Goal: Information Seeking & Learning: Learn about a topic

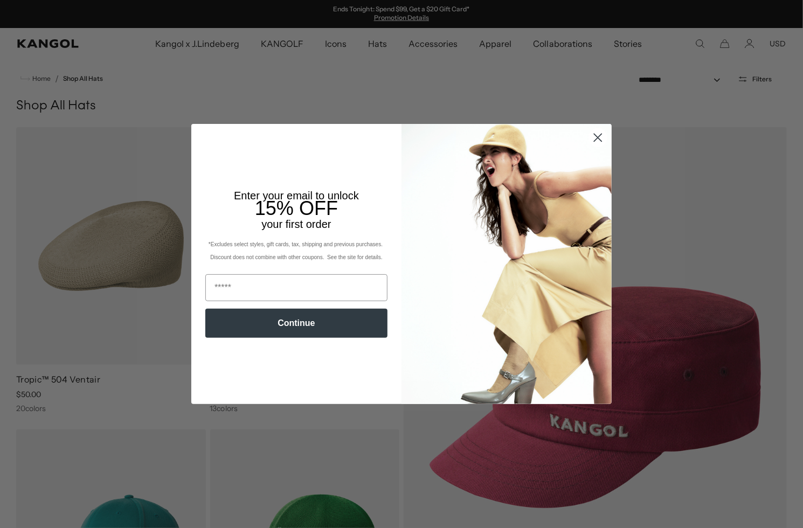
click at [595, 135] on circle "Close dialog" at bounding box center [598, 138] width 18 height 18
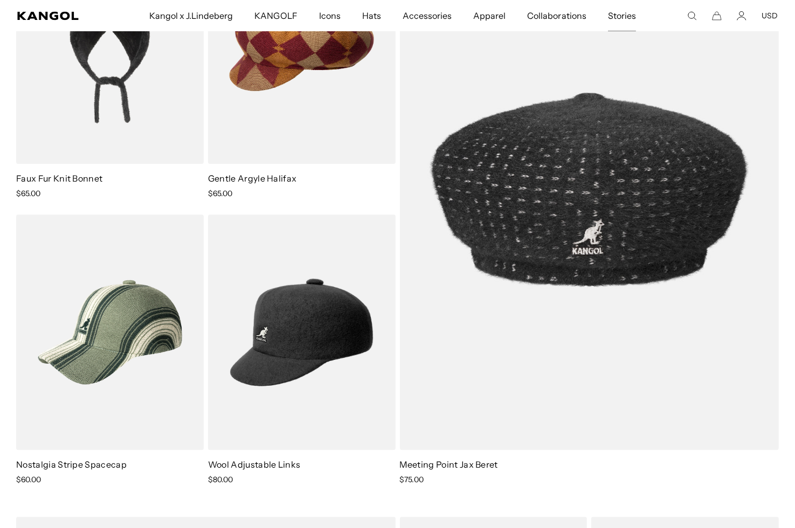
click at [619, 15] on span "Stories" at bounding box center [622, 15] width 28 height 31
